Goal: Task Accomplishment & Management: Use online tool/utility

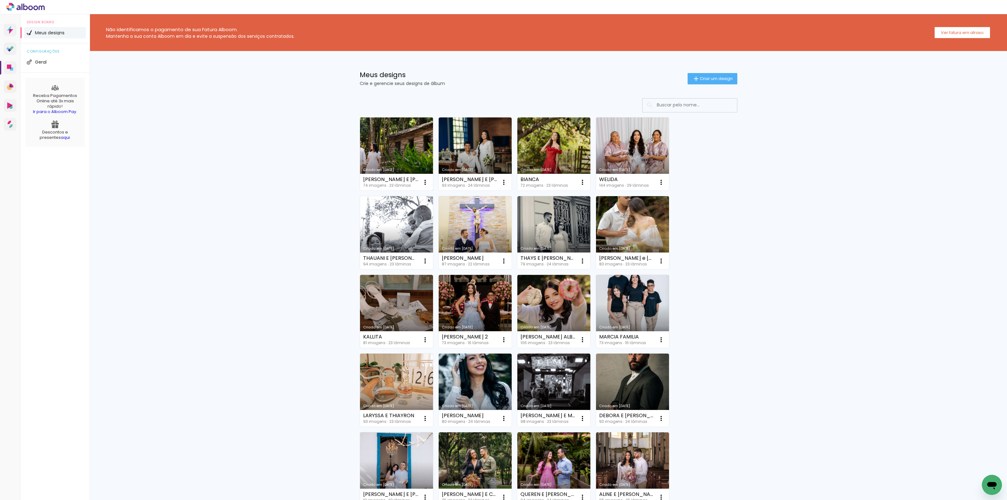
click at [394, 155] on link "Criado em [DATE]" at bounding box center [396, 153] width 73 height 73
